Goal: Find specific page/section: Find specific page/section

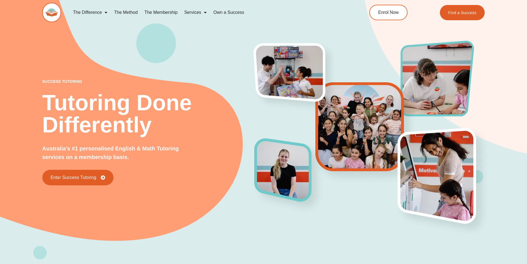
click at [202, 95] on h2 "Tutoring Done Differently" at bounding box center [148, 114] width 213 height 44
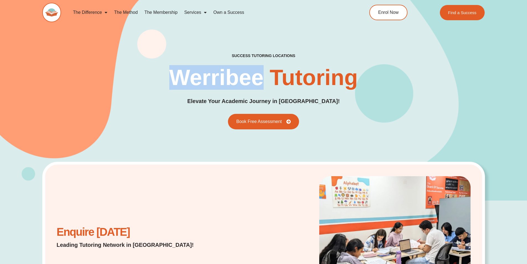
drag, startPoint x: 173, startPoint y: 79, endPoint x: 262, endPoint y: 79, distance: 89.1
click at [262, 79] on h1 "Werribee Tutoring" at bounding box center [263, 77] width 189 height 22
click at [180, 66] on h1 "Werribee Tutoring" at bounding box center [263, 77] width 189 height 22
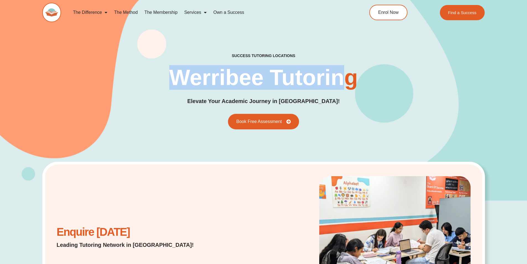
drag, startPoint x: 177, startPoint y: 77, endPoint x: 345, endPoint y: 79, distance: 168.6
click at [345, 79] on h1 "Werribee Tutoring" at bounding box center [263, 77] width 189 height 22
click at [159, 73] on div "success tutoring locations Werribee Tutoring Elevate Your Academic Journey in W…" at bounding box center [263, 91] width 443 height 76
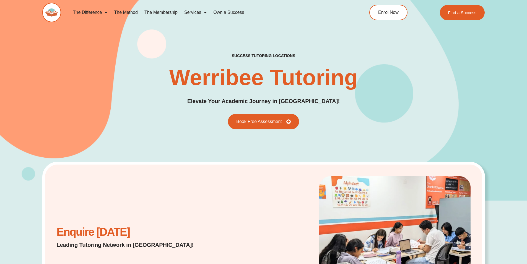
click at [153, 67] on div "success tutoring locations Werribee Tutoring Elevate Your Academic Journey in W…" at bounding box center [263, 91] width 443 height 76
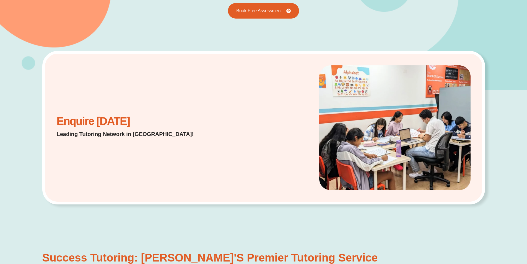
scroll to position [185, 0]
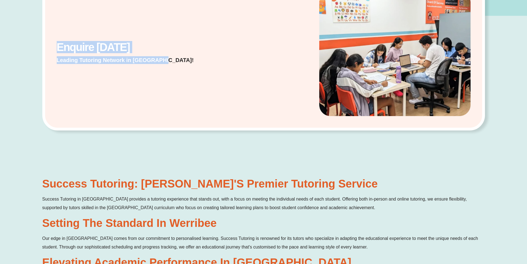
drag, startPoint x: 59, startPoint y: 46, endPoint x: 157, endPoint y: 56, distance: 99.1
click at [157, 56] on div "Enquire Today Leading Tutoring Network in Australia!" at bounding box center [132, 54] width 157 height 26
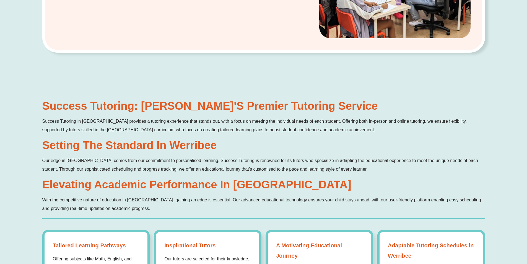
scroll to position [0, 0]
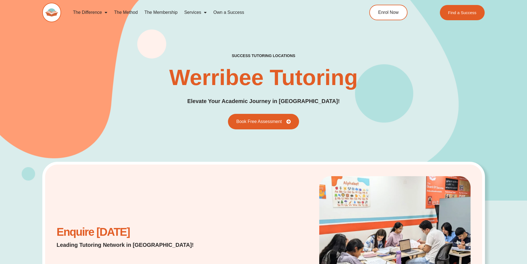
click at [11, 105] on div "success tutoring locations Werribee Tutoring Elevate Your Academic Journey in W…" at bounding box center [263, 91] width 527 height 219
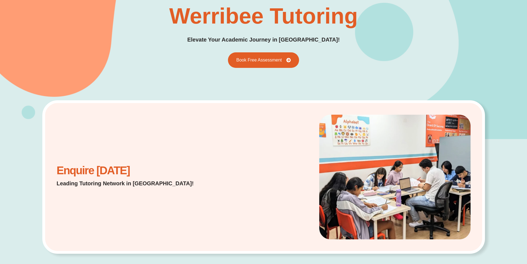
scroll to position [74, 0]
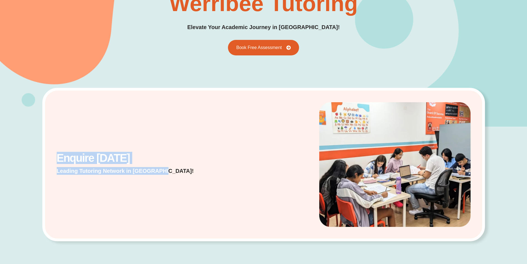
drag, startPoint x: 58, startPoint y: 157, endPoint x: 161, endPoint y: 177, distance: 104.3
click at [161, 177] on div "Enquire Today Leading Tutoring Network in Australia!" at bounding box center [132, 165] width 157 height 26
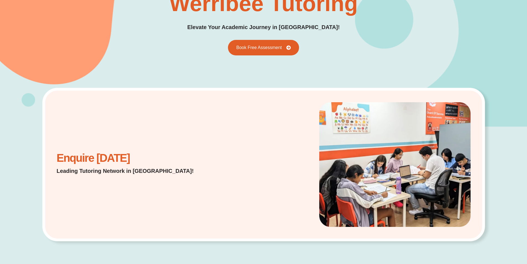
click at [283, 157] on div at bounding box center [355, 164] width 235 height 130
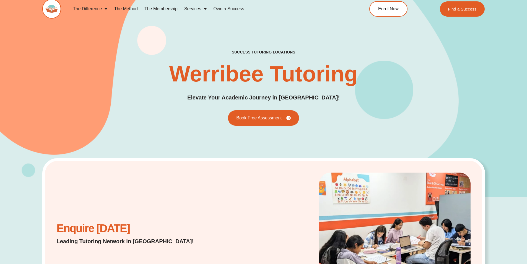
scroll to position [0, 0]
